Goal: Obtain resource: Obtain resource

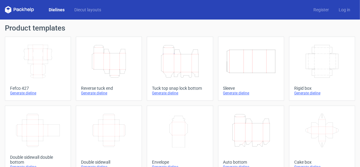
click at [117, 63] on icon "Height Depth Width" at bounding box center [109, 61] width 51 height 34
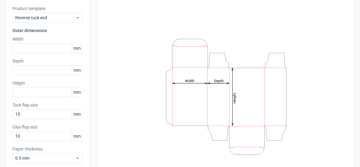
scroll to position [11, 0]
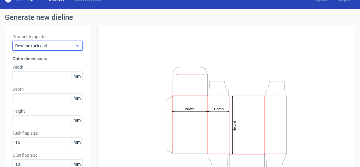
click at [29, 45] on span "Reverse tuck end" at bounding box center [45, 46] width 60 height 6
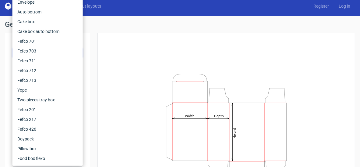
scroll to position [0, 0]
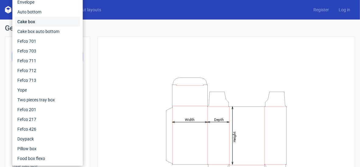
click at [36, 21] on div "Cake box" at bounding box center [48, 22] width 66 height 10
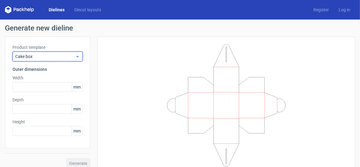
click at [59, 57] on span "Cake box" at bounding box center [45, 56] width 60 height 6
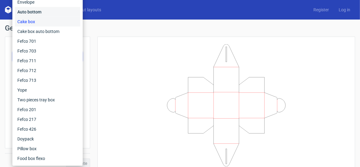
click at [45, 12] on div "Auto bottom" at bounding box center [48, 12] width 66 height 10
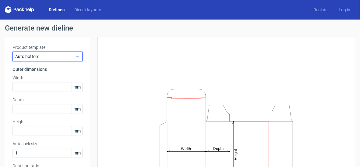
click at [68, 58] on span "Auto bottom" at bounding box center [45, 56] width 60 height 6
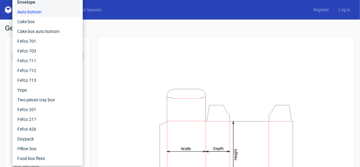
click at [35, 2] on div "Envelope" at bounding box center [48, 2] width 66 height 10
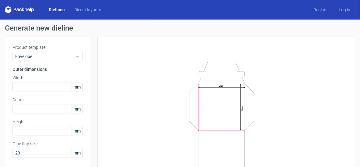
click at [47, 48] on label "Product template" at bounding box center [48, 47] width 70 height 6
click at [56, 57] on span "Envelope" at bounding box center [45, 56] width 60 height 6
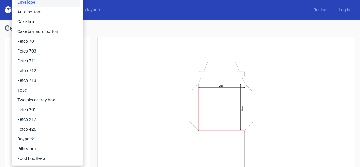
click at [99, 26] on h1 "Generate new dieline" at bounding box center [180, 27] width 351 height 7
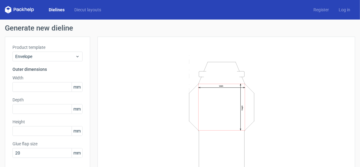
click at [51, 9] on link "Dielines" at bounding box center [57, 10] width 26 height 6
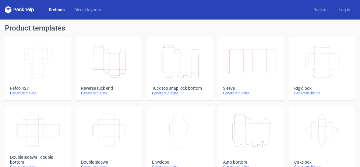
click at [103, 72] on icon "Height Depth Width" at bounding box center [109, 61] width 51 height 34
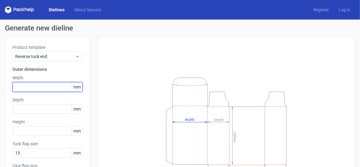
click at [37, 88] on input "text" at bounding box center [48, 87] width 70 height 10
type input "150"
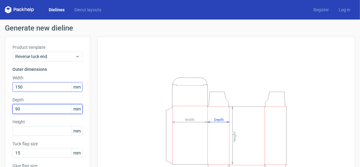
type input "90"
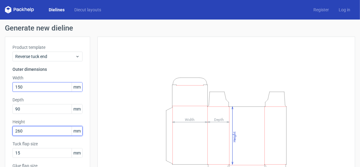
type input "260"
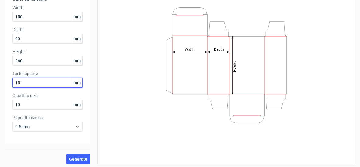
scroll to position [72, 0]
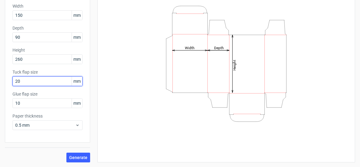
type input "2"
type input "15"
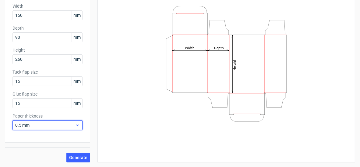
click at [34, 124] on span "0.5 mm" at bounding box center [45, 125] width 60 height 6
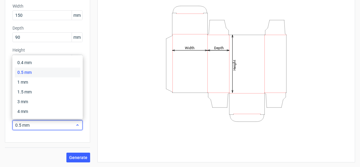
click at [34, 124] on span "0.5 mm" at bounding box center [45, 125] width 60 height 6
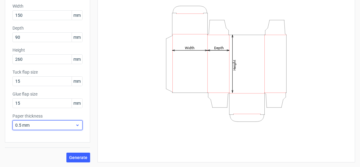
click at [34, 124] on span "0.5 mm" at bounding box center [45, 125] width 60 height 6
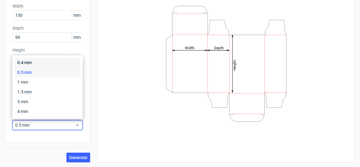
click at [27, 65] on div "0.4 mm" at bounding box center [48, 63] width 66 height 10
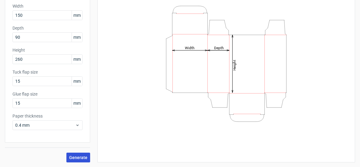
click at [77, 157] on span "Generate" at bounding box center [78, 157] width 18 height 4
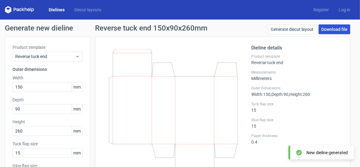
click at [339, 30] on link "Download file" at bounding box center [335, 29] width 32 height 10
